Goal: Task Accomplishment & Management: Use online tool/utility

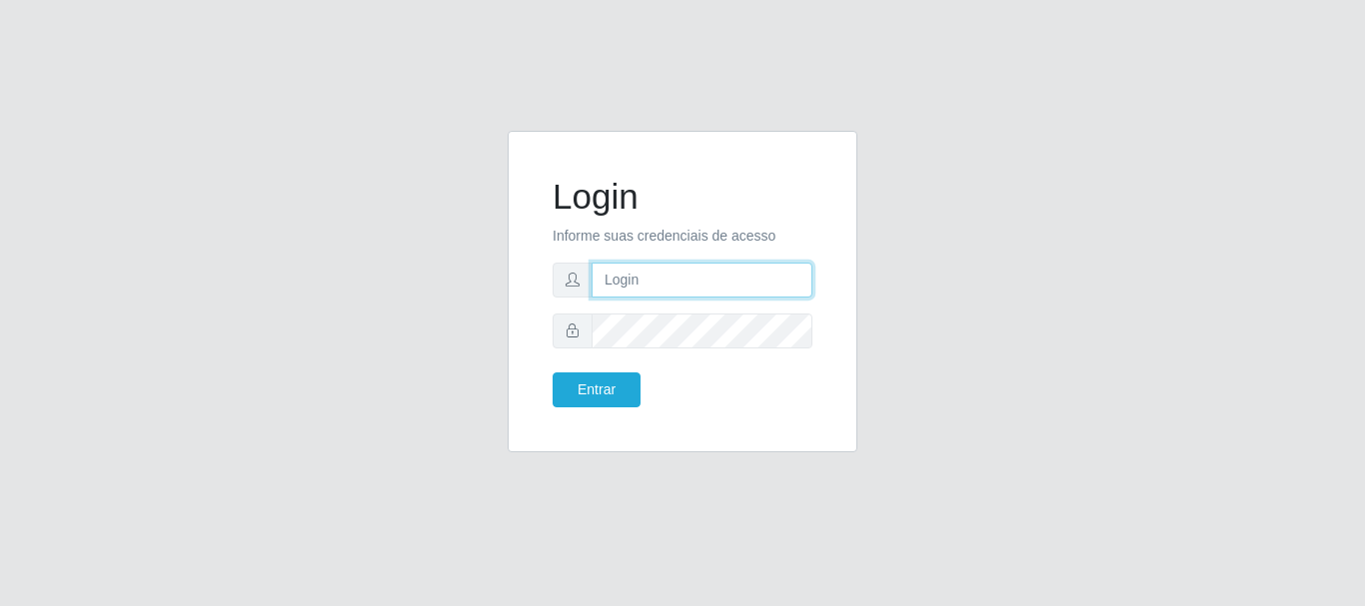
type input "[PERSON_NAME]"
drag, startPoint x: 875, startPoint y: 132, endPoint x: 1042, endPoint y: 96, distance: 170.7
click at [888, 132] on div "Login Informe suas credenciais de acesso JOSELMA@OCESTAO Entrar" at bounding box center [682, 304] width 1139 height 346
type input "[PERSON_NAME]"
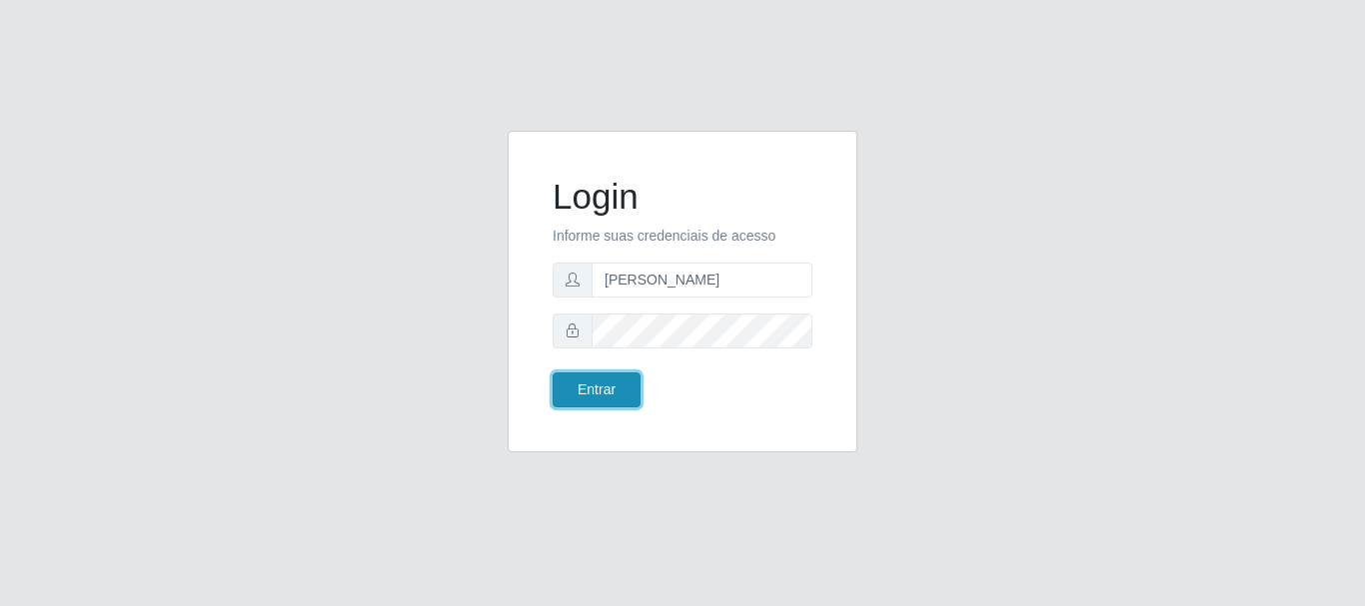
click at [611, 389] on button "Entrar" at bounding box center [596, 390] width 88 height 35
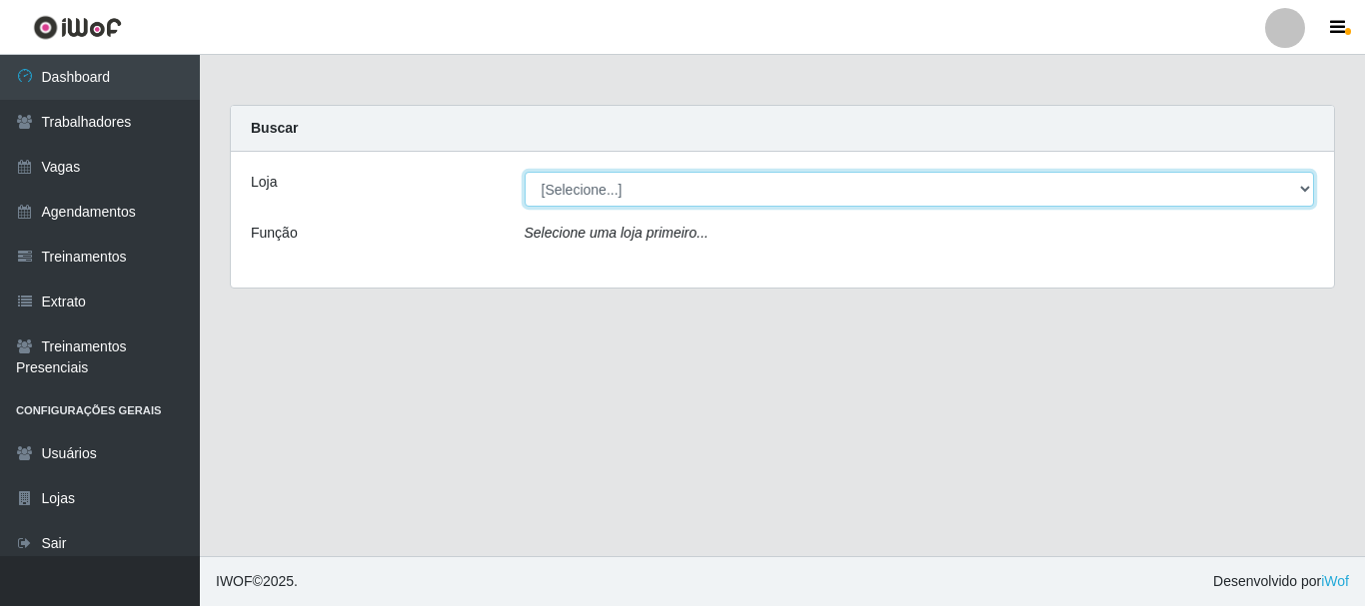
click at [627, 189] on select "[Selecione...] O Cestão - Bayeux" at bounding box center [920, 189] width 790 height 35
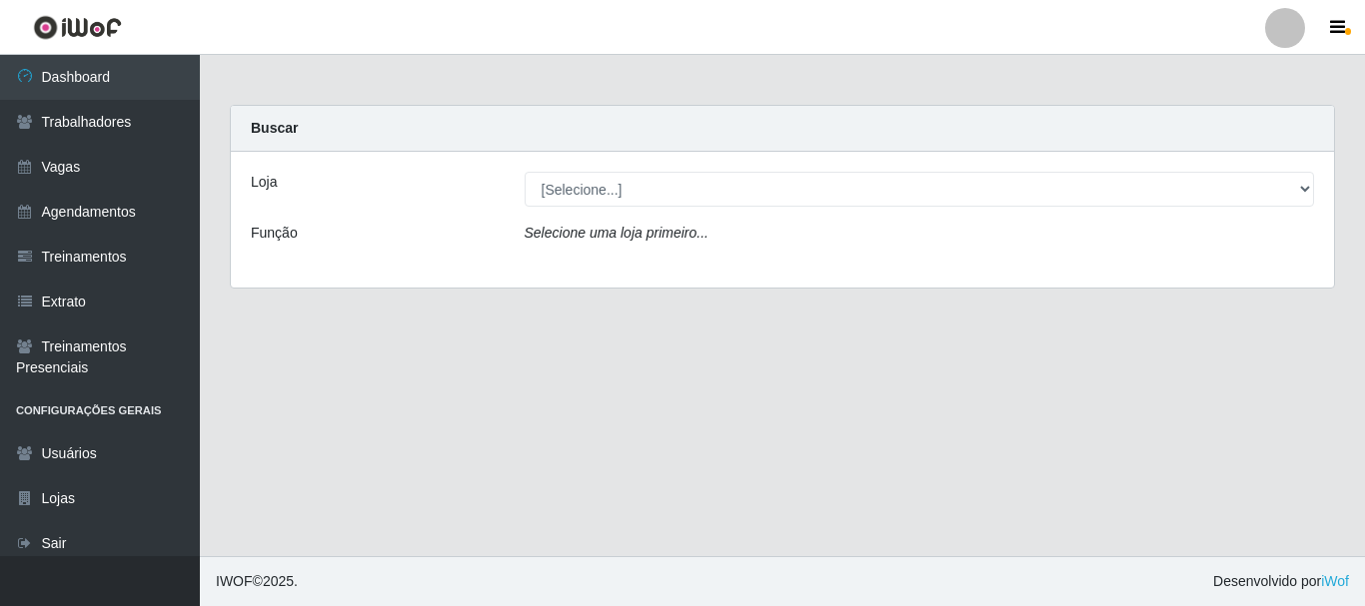
click at [638, 240] on icon "Selecione uma loja primeiro..." at bounding box center [617, 233] width 184 height 16
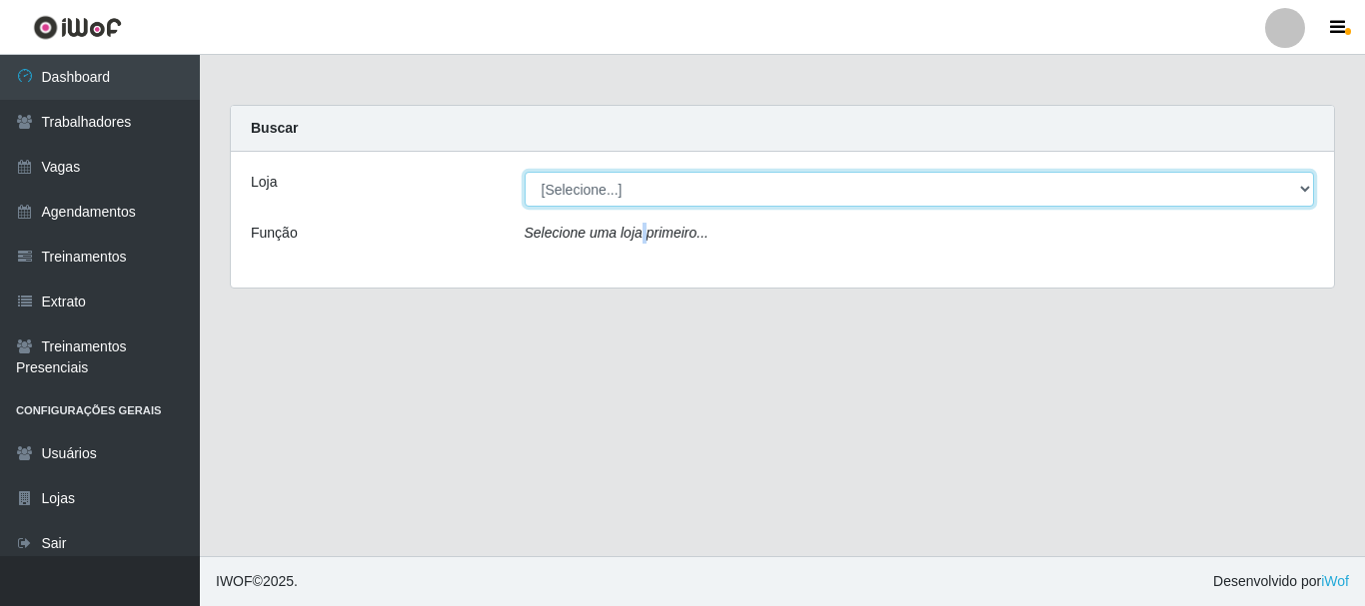
click at [619, 194] on select "[Selecione...] O Cestão - Bayeux" at bounding box center [920, 189] width 790 height 35
select select "238"
click at [525, 172] on select "[Selecione...] O Cestão - Bayeux" at bounding box center [920, 189] width 790 height 35
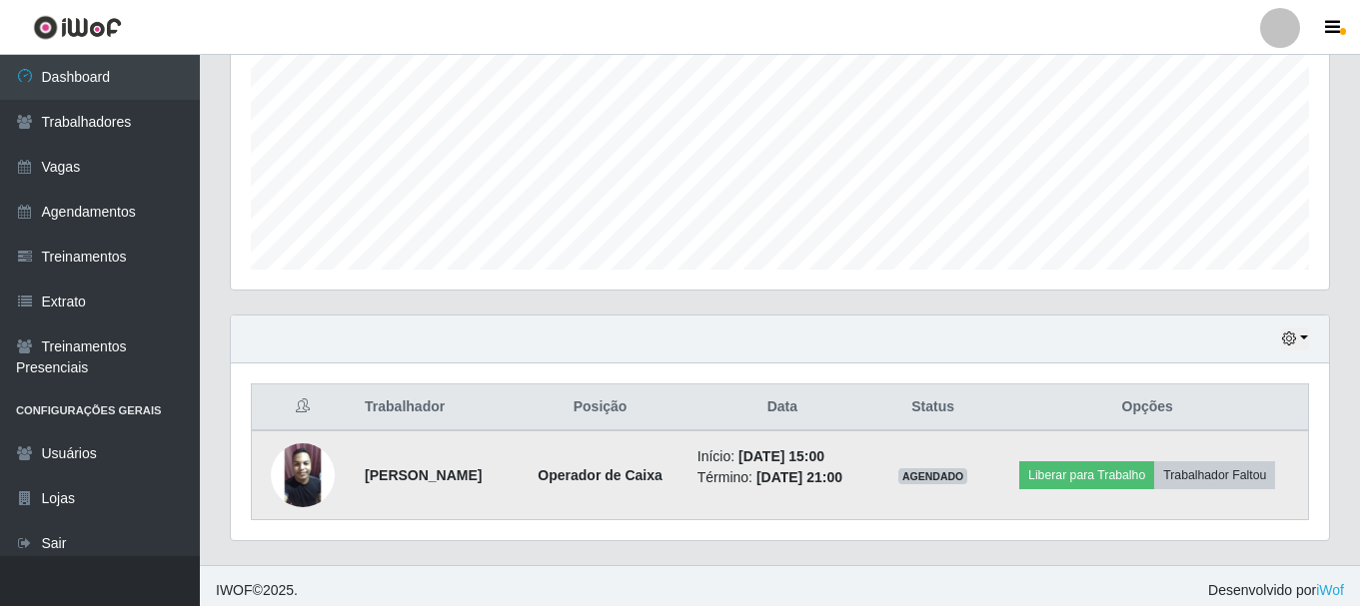
scroll to position [469, 0]
